Goal: Information Seeking & Learning: Learn about a topic

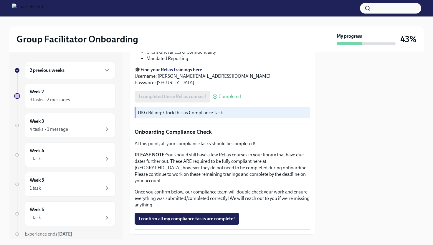
scroll to position [285, 0]
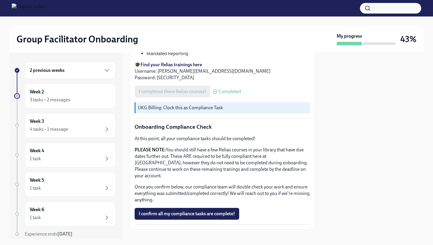
click at [63, 72] on h6 "2 previous weeks" at bounding box center [47, 70] width 35 height 6
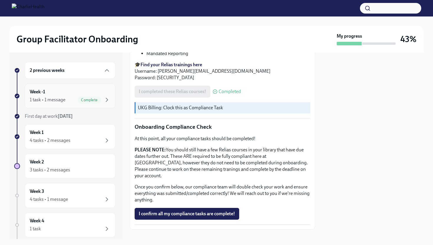
click at [55, 95] on div "Week -1 1 task • 1 message Complete" at bounding box center [70, 96] width 81 height 15
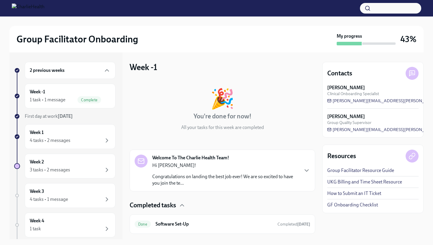
scroll to position [14, 0]
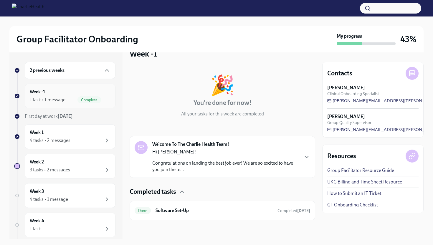
click at [54, 99] on div "1 task • 1 message" at bounding box center [48, 100] width 36 height 6
click at [69, 141] on div "4 tasks • 2 messages" at bounding box center [50, 140] width 41 height 6
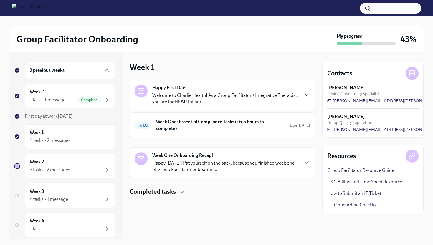
click at [304, 95] on icon "button" at bounding box center [306, 94] width 7 height 7
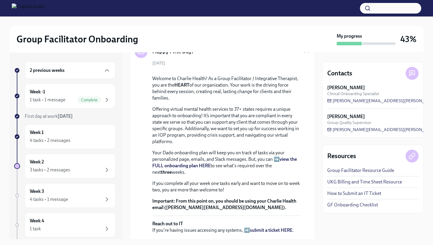
scroll to position [35, 0]
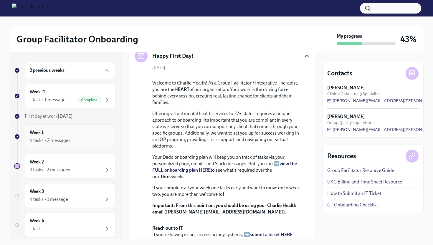
click at [79, 141] on div "4 tasks • 2 messages" at bounding box center [70, 140] width 81 height 7
click at [70, 168] on div "3 tasks • 2 messages" at bounding box center [50, 170] width 40 height 6
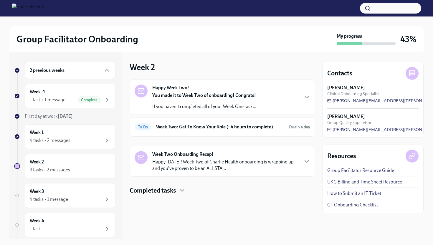
click at [226, 105] on p "If you haven't completed all of your Week One task..." at bounding box center [204, 106] width 104 height 6
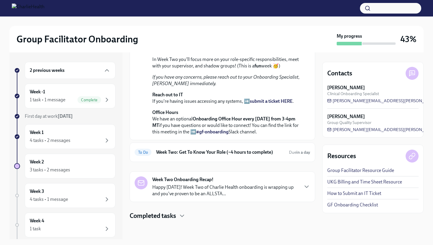
scroll to position [166, 0]
click at [265, 153] on h6 "Week Two: Get To Know Your Role (~4 hours to complete)" at bounding box center [220, 152] width 128 height 6
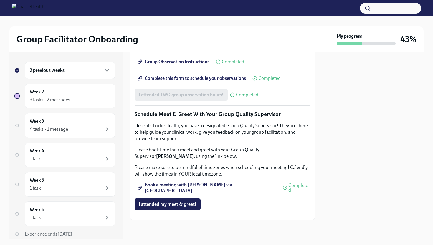
scroll to position [553, 0]
click at [69, 128] on div "4 tasks • 1 message" at bounding box center [70, 129] width 81 height 7
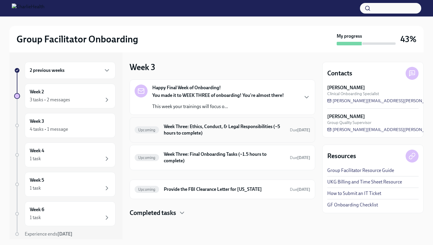
click at [232, 128] on h6 "Week Three: Ethics, Conduct, & Legal Responsibilities (~5 hours to complete)" at bounding box center [224, 129] width 121 height 13
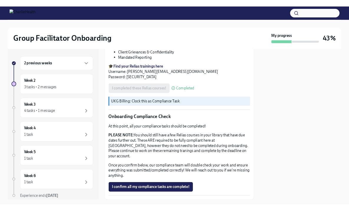
scroll to position [280, 0]
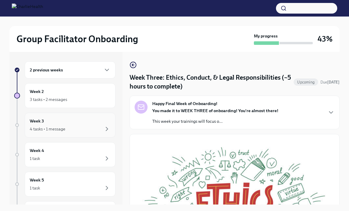
click at [59, 127] on div "4 tasks • 1 message" at bounding box center [48, 129] width 36 height 6
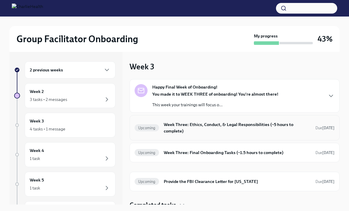
click at [250, 127] on h6 "Week Three: Ethics, Conduct, & Legal Responsibilities (~5 hours to complete)" at bounding box center [237, 127] width 147 height 13
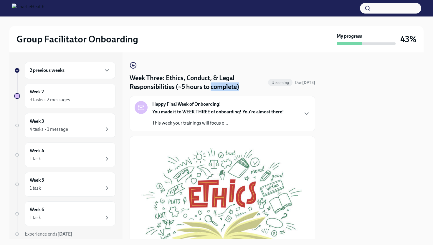
drag, startPoint x: 212, startPoint y: 88, endPoint x: 240, endPoint y: 88, distance: 28.6
click at [240, 88] on h4 "Week Three: Ethics, Conduct, & Legal Responsibilities (~5 hours to complete)" at bounding box center [198, 83] width 136 height 18
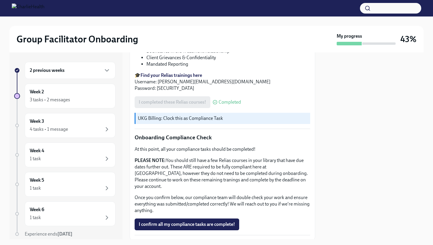
scroll to position [285, 0]
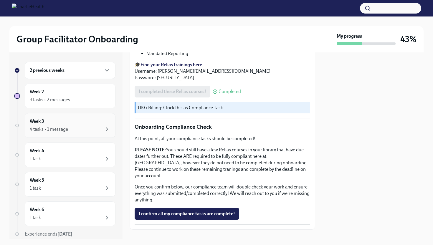
click at [63, 130] on div "4 tasks • 1 message" at bounding box center [49, 129] width 38 height 6
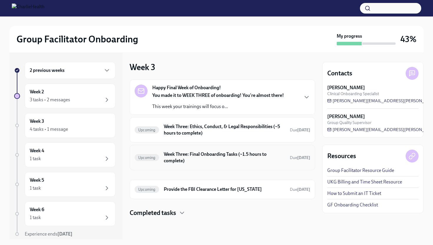
click at [198, 159] on h6 "Week Three: Final Onboarding Tasks (~1.5 hours to complete)" at bounding box center [224, 157] width 121 height 13
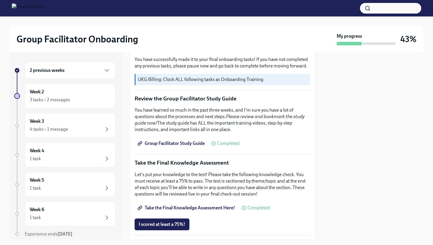
scroll to position [202, 0]
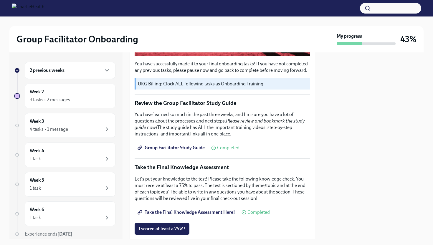
click at [191, 151] on span "Group Facilitator Study Guide" at bounding box center [172, 148] width 66 height 6
click at [161, 215] on span "Take the Final Knowledge Assessment Here!" at bounding box center [187, 212] width 96 height 6
click at [155, 232] on span "I scored at least a 75%!" at bounding box center [162, 229] width 47 height 6
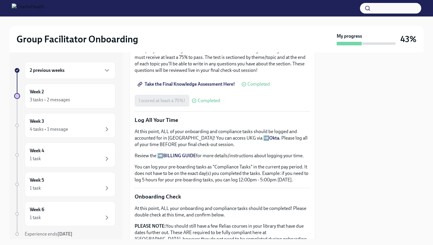
scroll to position [295, 0]
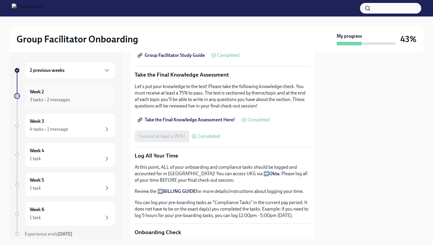
click at [63, 97] on div "3 tasks • 2 messages" at bounding box center [50, 100] width 40 height 6
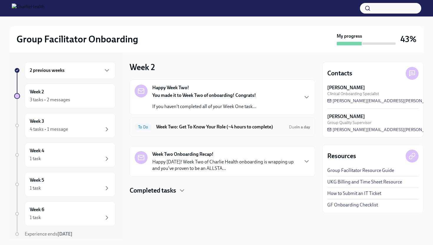
click at [196, 131] on div "To Do Week Two: Get To Know Your Role (~4 hours to complete) Due in a day" at bounding box center [223, 126] width 176 height 9
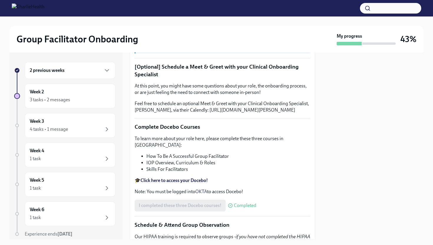
scroll to position [148, 0]
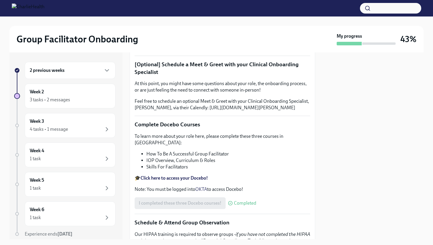
drag, startPoint x: 315, startPoint y: 117, endPoint x: 311, endPoint y: 133, distance: 16.9
click at [311, 133] on div "2 previous weeks Week 2 3 tasks • 2 messages Week 3 4 tasks • 1 message Week 4 …" at bounding box center [216, 145] width 414 height 187
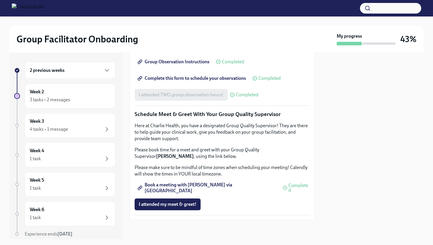
scroll to position [452, 0]
click at [67, 121] on div "Week 3 4 tasks • 1 message" at bounding box center [70, 125] width 81 height 15
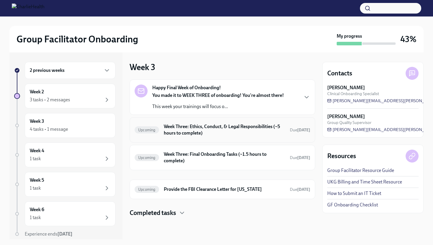
click at [237, 140] on div "Upcoming Week Three: Ethics, Conduct, & Legal Responsibilities (~5 hours to com…" at bounding box center [223, 129] width 186 height 25
click at [225, 125] on h6 "Week Three: Ethics, Conduct, & Legal Responsibilities (~5 hours to complete)" at bounding box center [224, 129] width 121 height 13
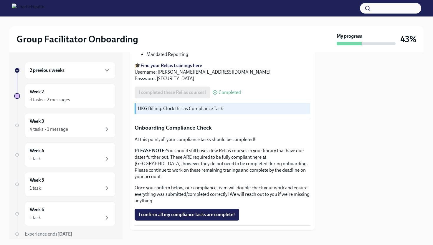
scroll to position [173, 0]
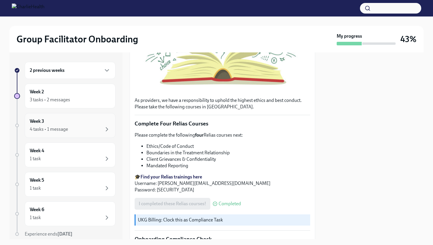
click at [71, 132] on div "4 tasks • 1 message" at bounding box center [70, 129] width 81 height 7
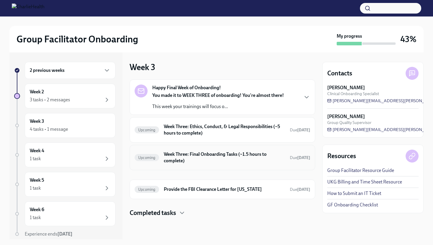
click at [193, 153] on h6 "Week Three: Final Onboarding Tasks (~1.5 hours to complete)" at bounding box center [224, 157] width 121 height 13
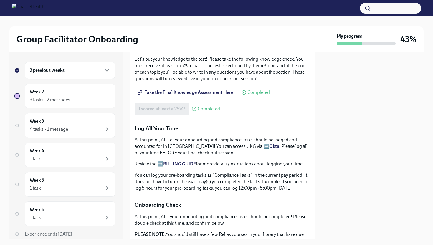
scroll to position [329, 0]
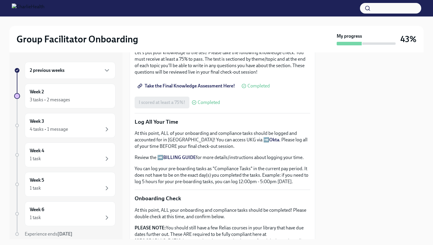
click at [269, 141] on strong "Okta" at bounding box center [274, 140] width 10 height 6
